Goal: Information Seeking & Learning: Learn about a topic

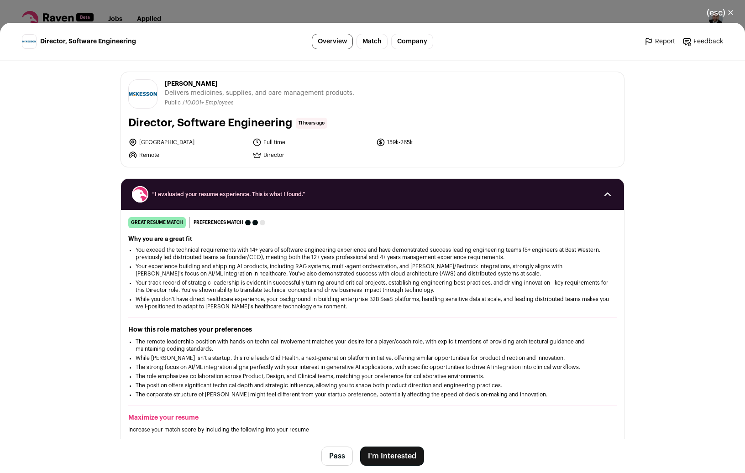
click at [368, 43] on link "Match" at bounding box center [372, 42] width 31 height 16
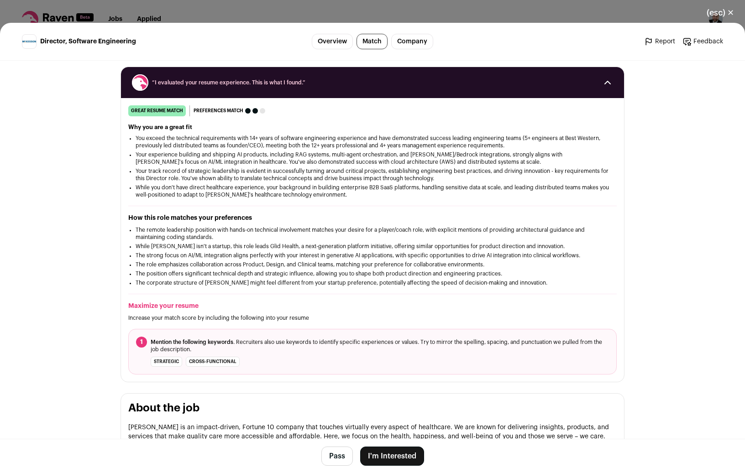
click at [398, 37] on link "Company" at bounding box center [412, 42] width 42 height 16
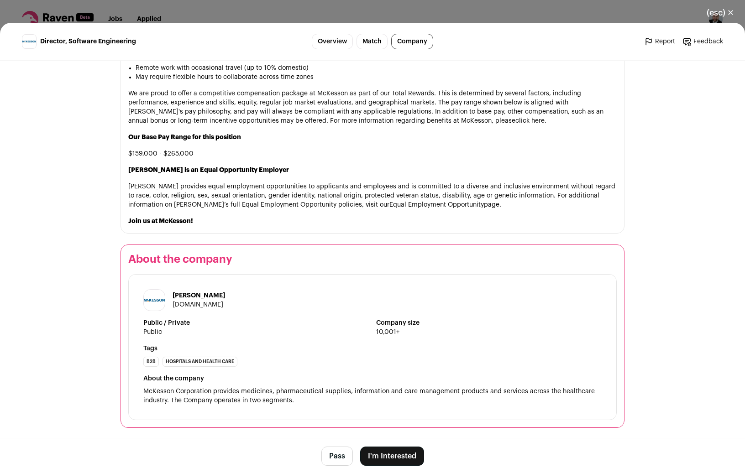
click at [327, 43] on link "Overview" at bounding box center [332, 42] width 41 height 16
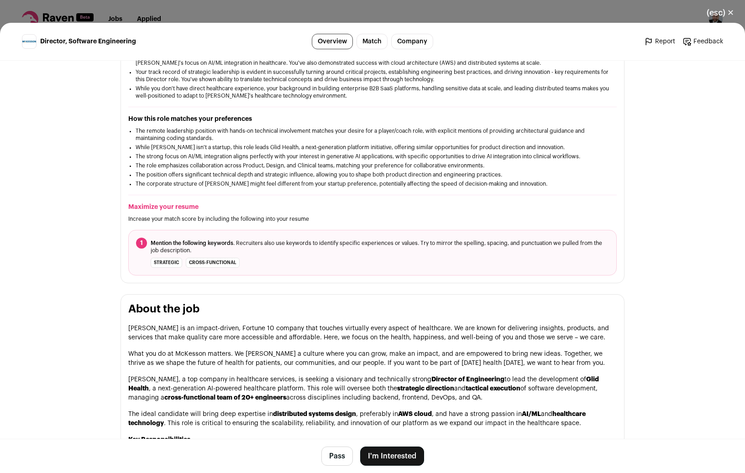
scroll to position [10, 0]
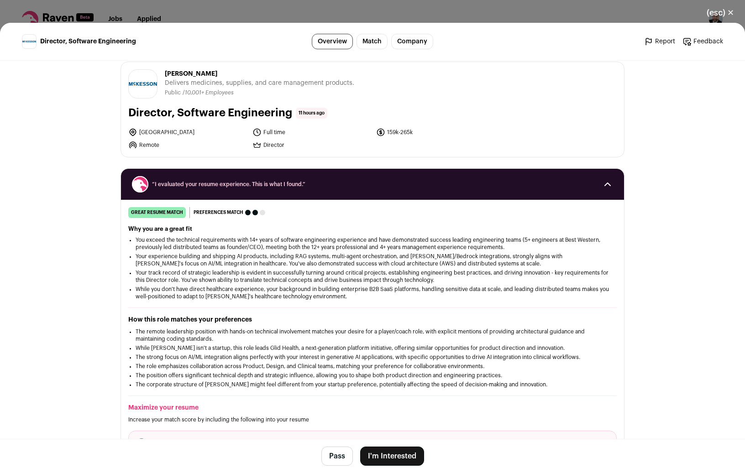
click at [397, 16] on div "(esc) ✕ Director, Software Engineering Overview Match Company Report Feedback R…" at bounding box center [372, 236] width 745 height 473
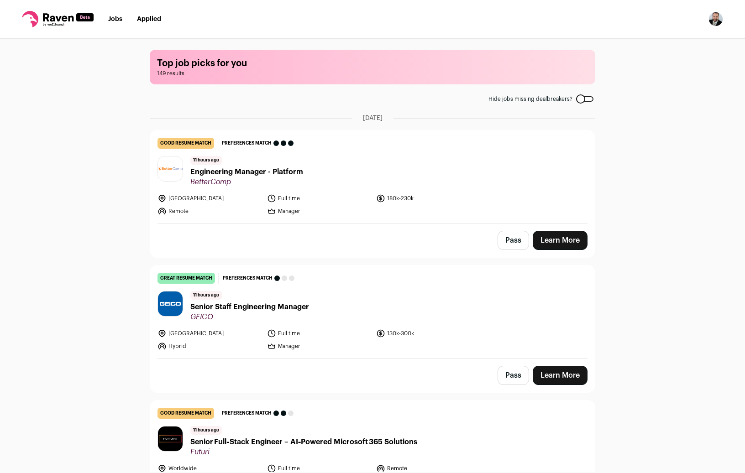
click at [264, 169] on span "Engineering Manager - Platform" at bounding box center [246, 172] width 113 height 11
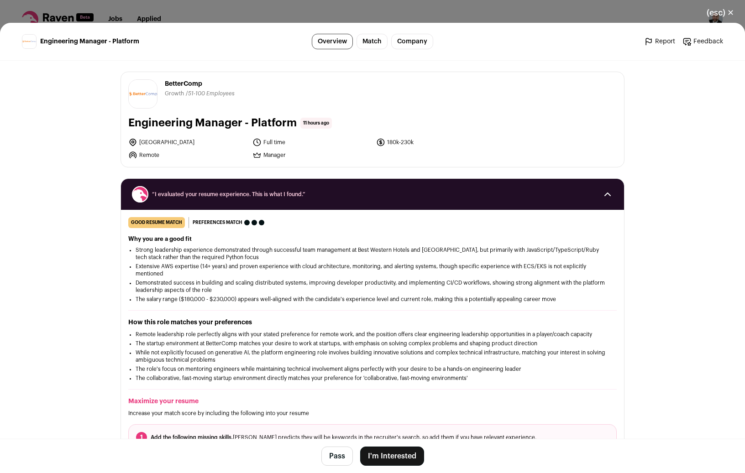
click at [336, 3] on div "(esc) ✕ Engineering Manager - Platform Overview Match Company Report Feedback R…" at bounding box center [372, 236] width 745 height 473
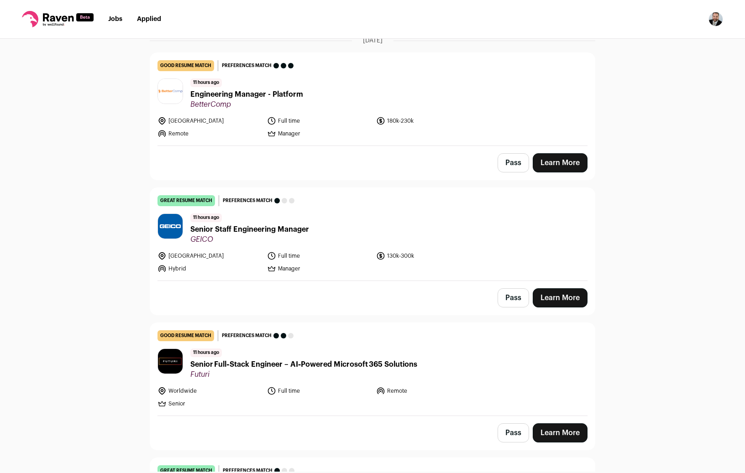
scroll to position [79, 0]
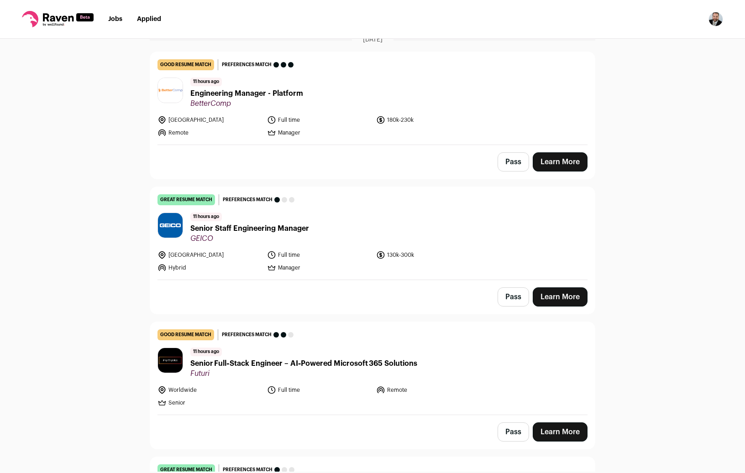
click at [276, 221] on div "11 hours ago Senior Staff Engineering Manager GEICO" at bounding box center [249, 228] width 119 height 31
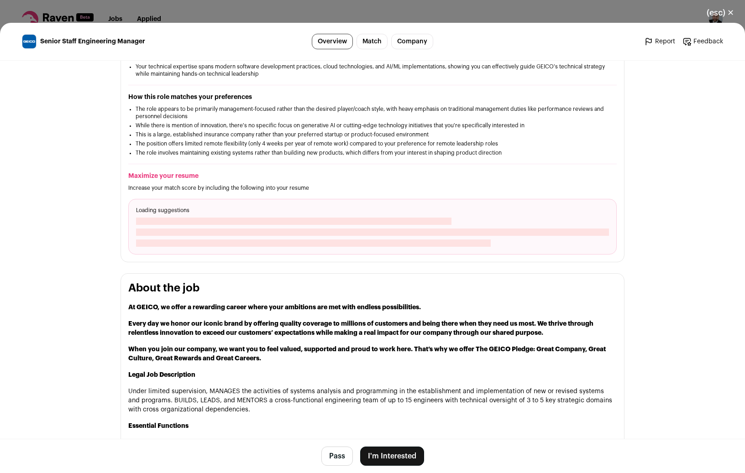
scroll to position [275, 0]
click at [231, 14] on div "(esc) ✕ Senior Staff Engineering Manager Overview Match Company Report Feedback…" at bounding box center [372, 236] width 745 height 473
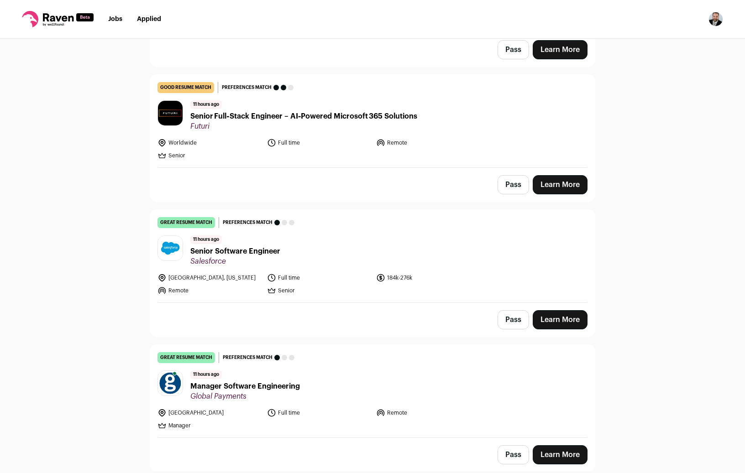
scroll to position [326, 0]
click at [321, 117] on span "Senior Full‑Stack Engineer – AI‑Powered Microsoft 365 Solutions" at bounding box center [303, 115] width 227 height 11
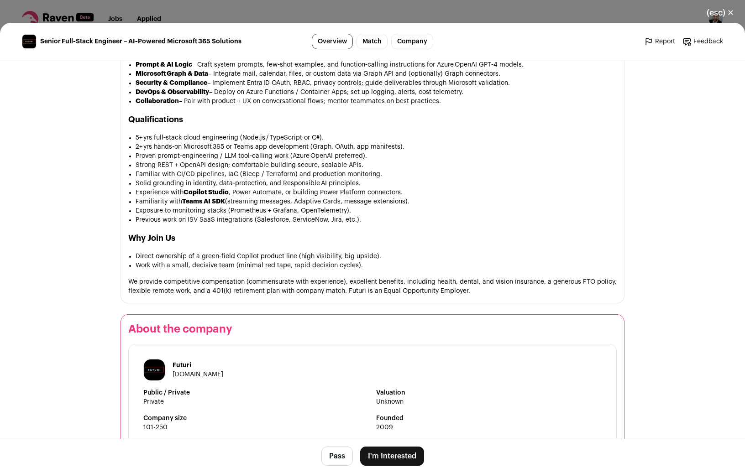
scroll to position [665, 0]
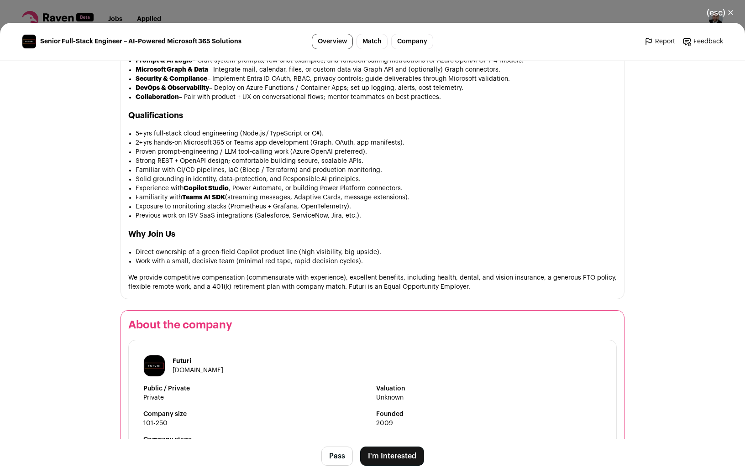
click at [276, 8] on div "(esc) ✕ Senior Full‑Stack Engineer – AI‑Powered Microsoft 365 Solutions Overvie…" at bounding box center [372, 236] width 745 height 473
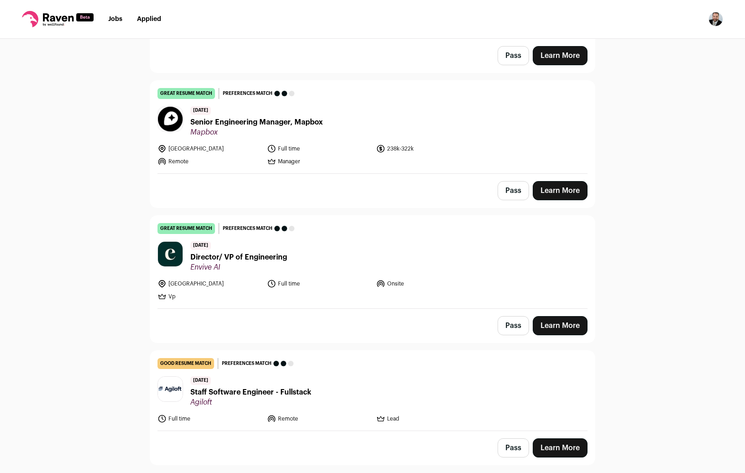
scroll to position [1662, 0]
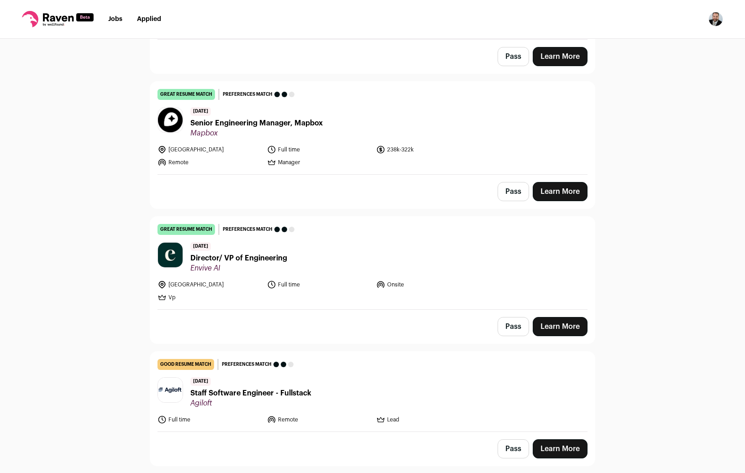
click at [261, 258] on span "Director/ VP of Engineering" at bounding box center [238, 258] width 97 height 11
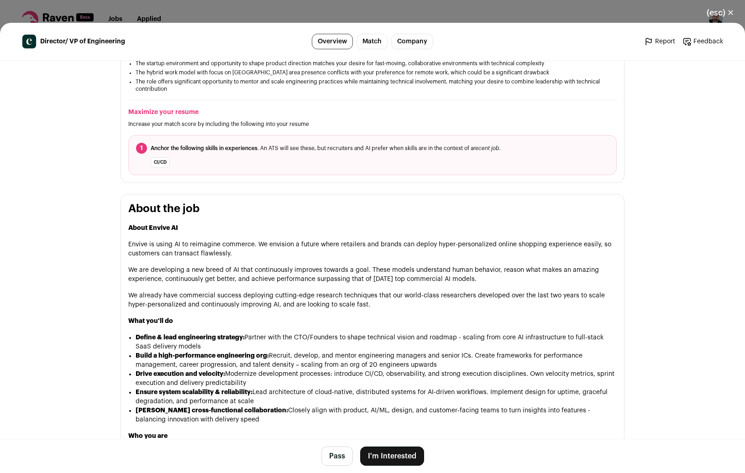
scroll to position [312, 0]
click at [225, 8] on div "(esc) ✕ Director/ VP of Engineering Overview Match Company Report Feedback Repo…" at bounding box center [372, 236] width 745 height 473
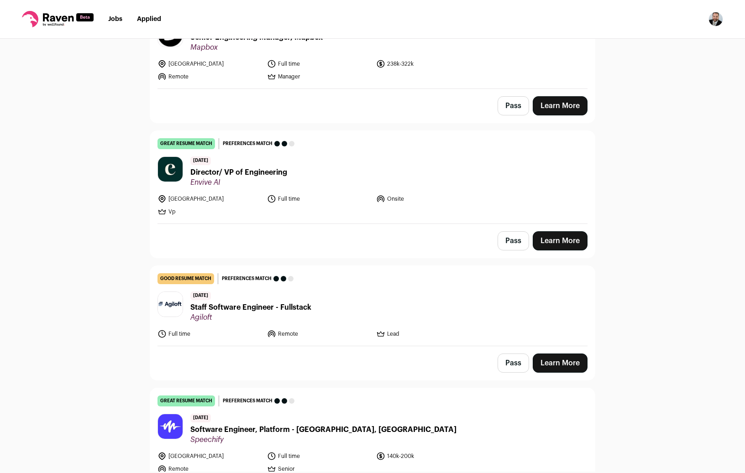
scroll to position [1748, 0]
click at [268, 172] on span "Director/ VP of Engineering" at bounding box center [238, 172] width 97 height 11
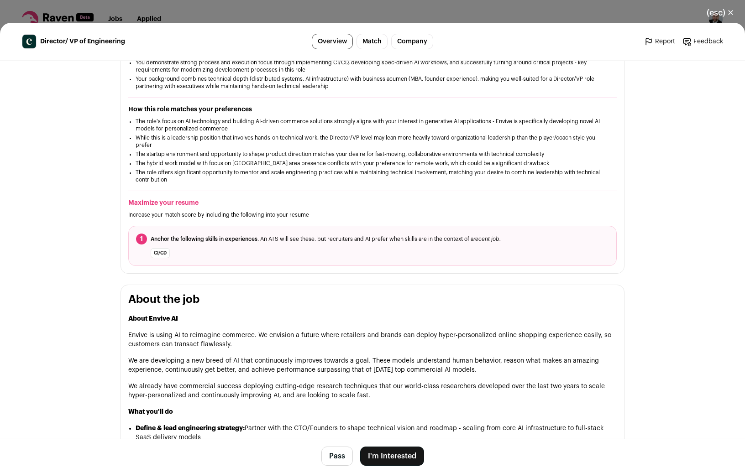
scroll to position [0, 0]
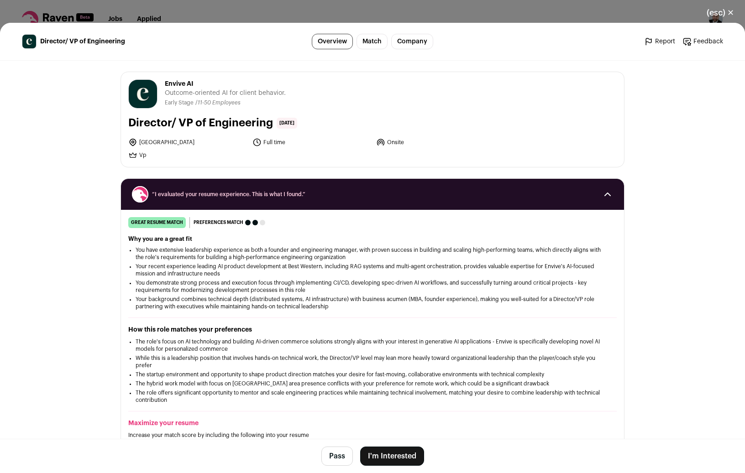
click at [527, 6] on div "(esc) ✕ Director/ VP of Engineering Overview Match Company Report Feedback Repo…" at bounding box center [372, 236] width 745 height 473
